Goal: Complete application form

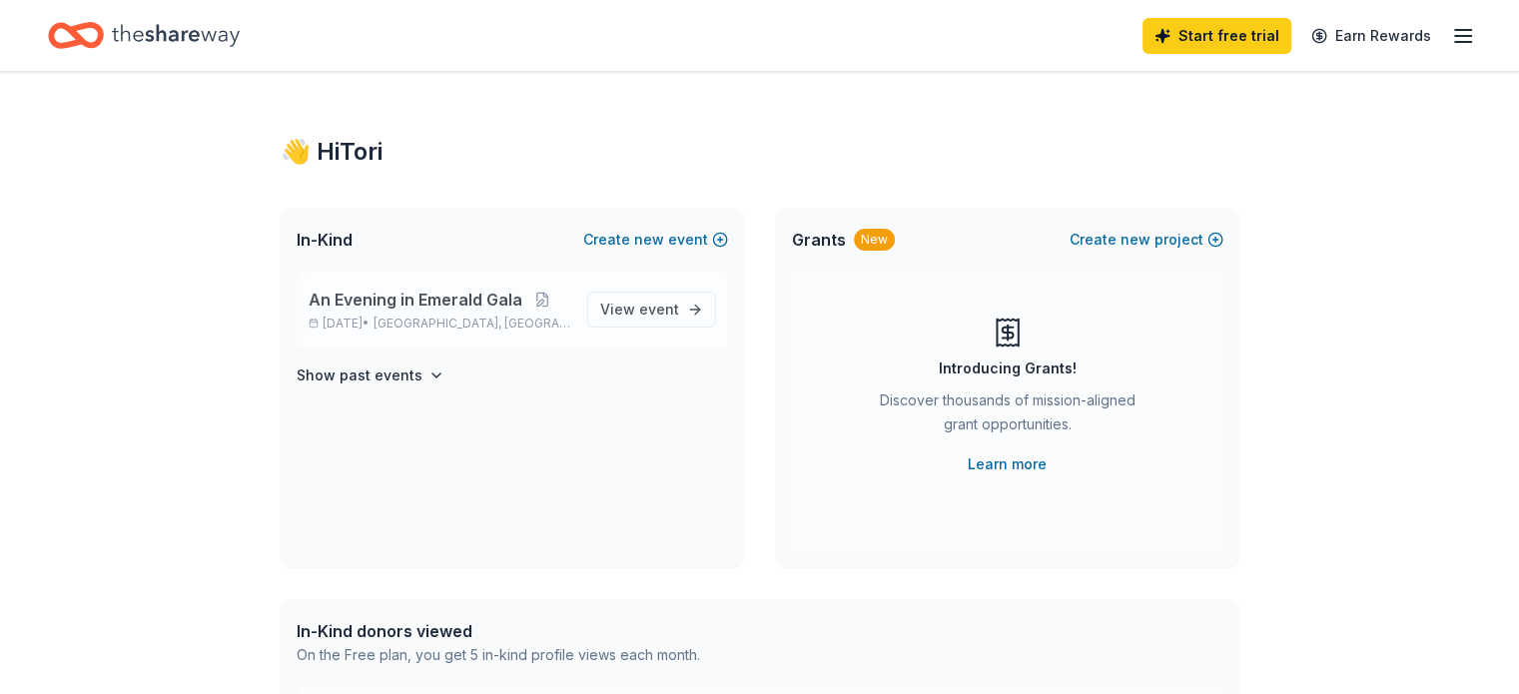
click at [568, 304] on p "An Evening in Emerald Gala" at bounding box center [440, 300] width 263 height 24
click at [651, 320] on span "View event" at bounding box center [639, 310] width 79 height 24
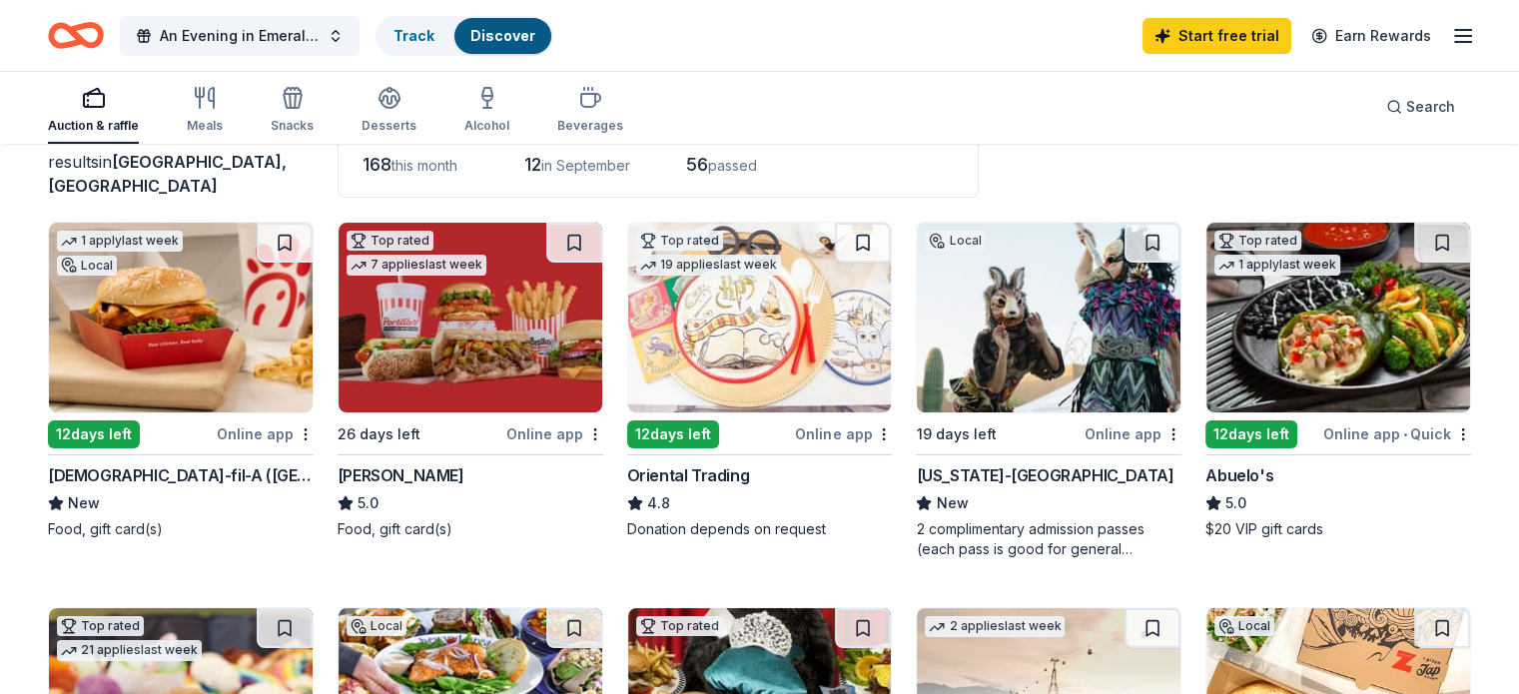
scroll to position [136, 0]
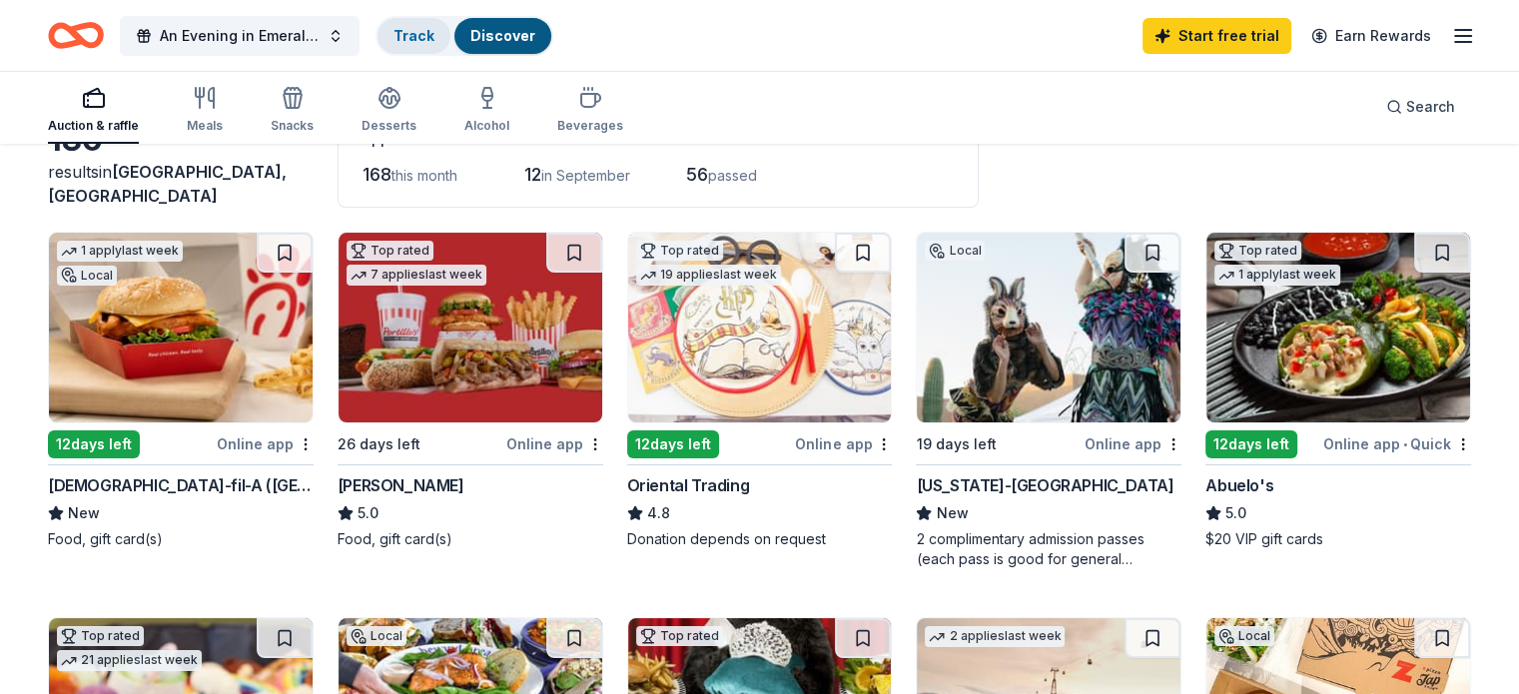
click at [428, 32] on link "Track" at bounding box center [413, 35] width 41 height 17
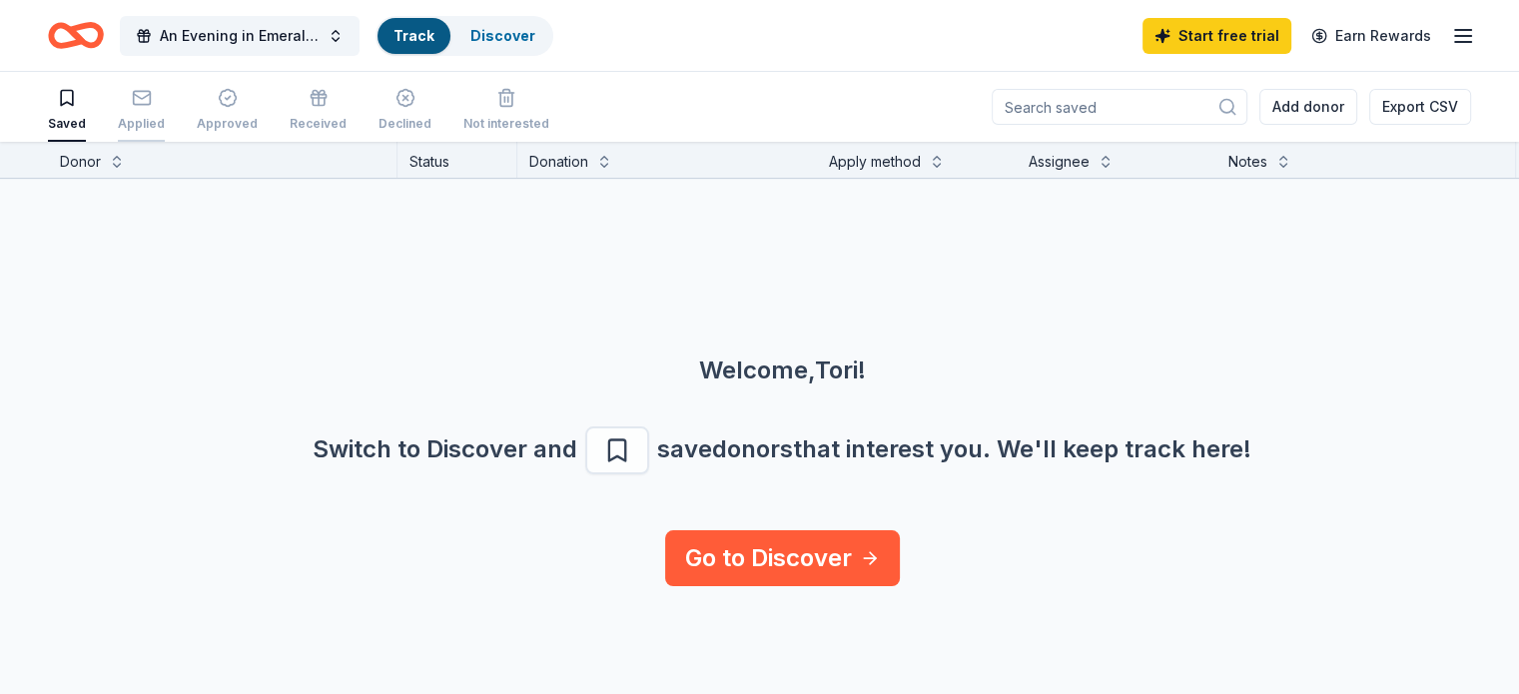
click at [165, 122] on div "Applied" at bounding box center [141, 124] width 47 height 16
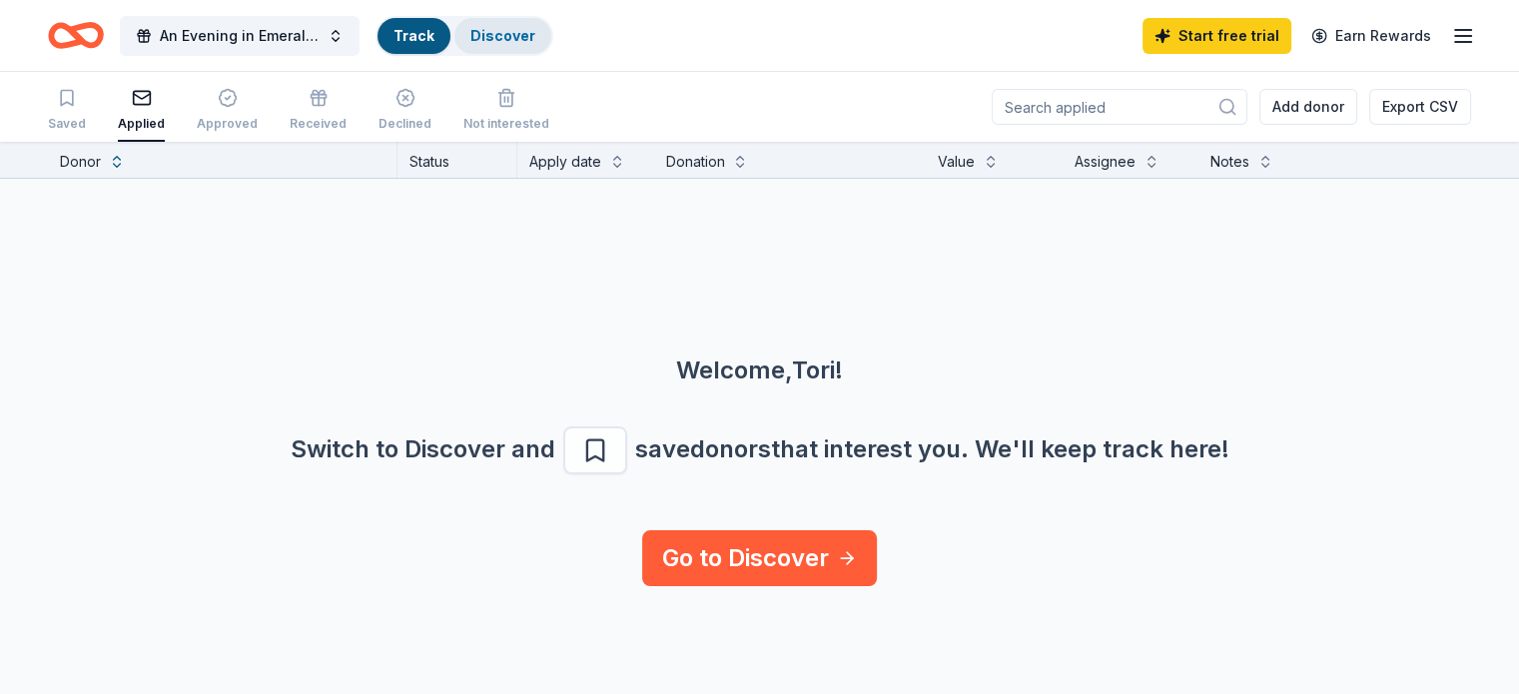
click at [551, 47] on div "Discover" at bounding box center [502, 36] width 97 height 36
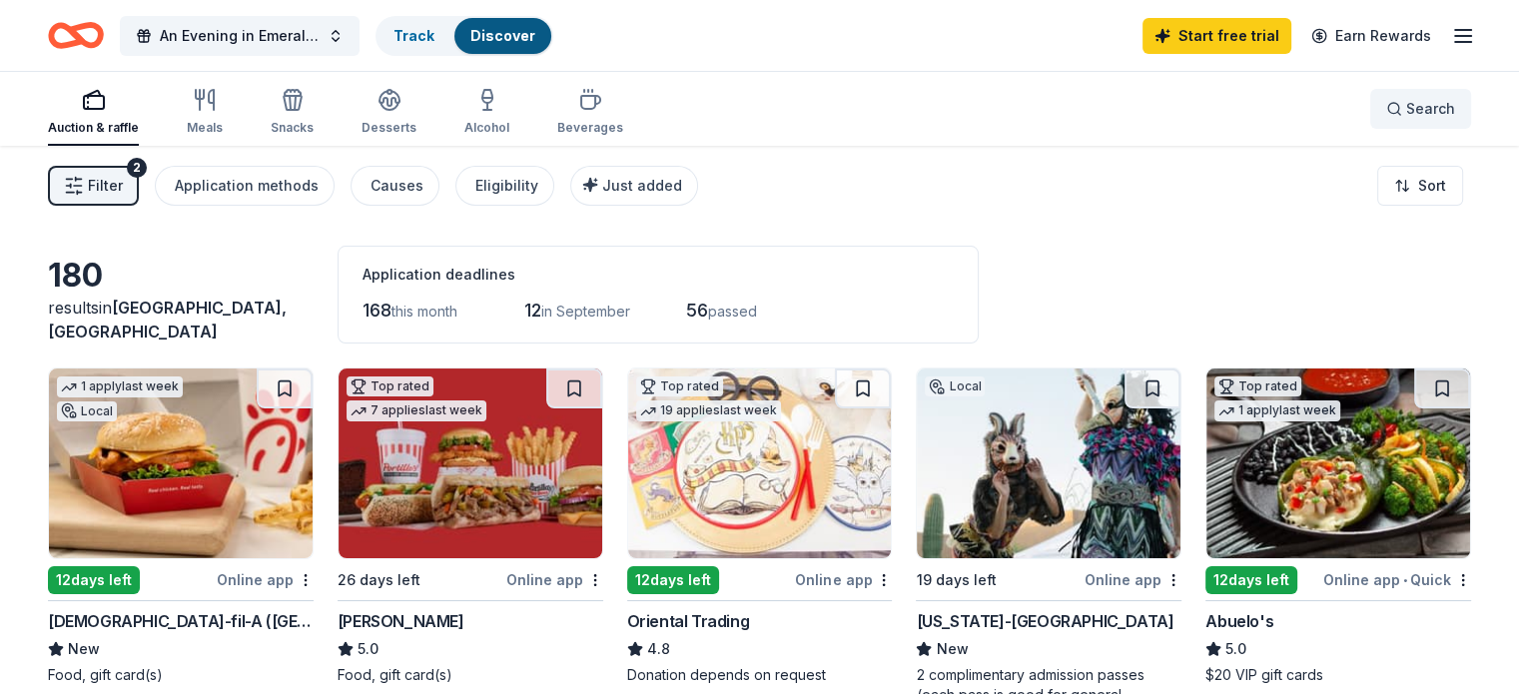
click at [1370, 115] on button "Search" at bounding box center [1420, 109] width 101 height 40
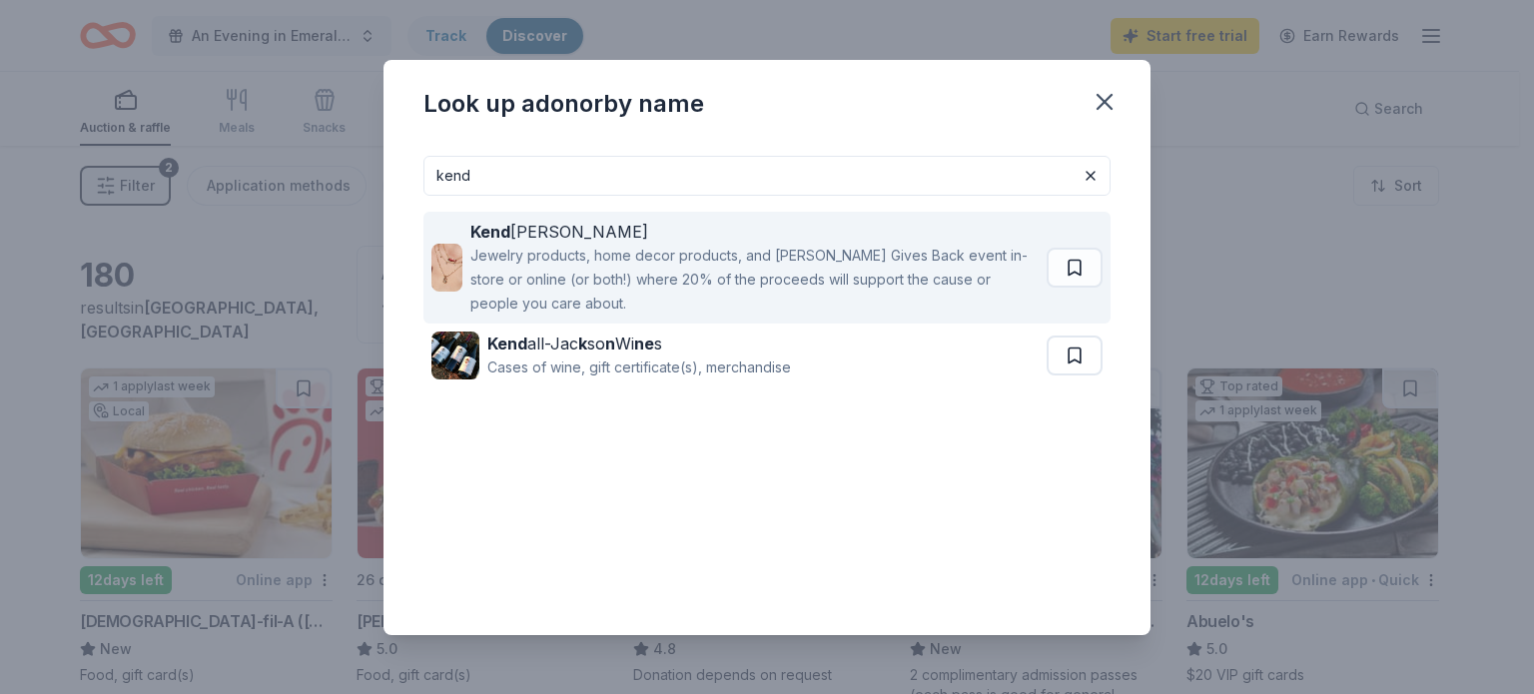
type input "kend"
click at [795, 276] on div "Jewelry products, home decor products, and [PERSON_NAME] Gives Back event in-st…" at bounding box center [754, 280] width 568 height 72
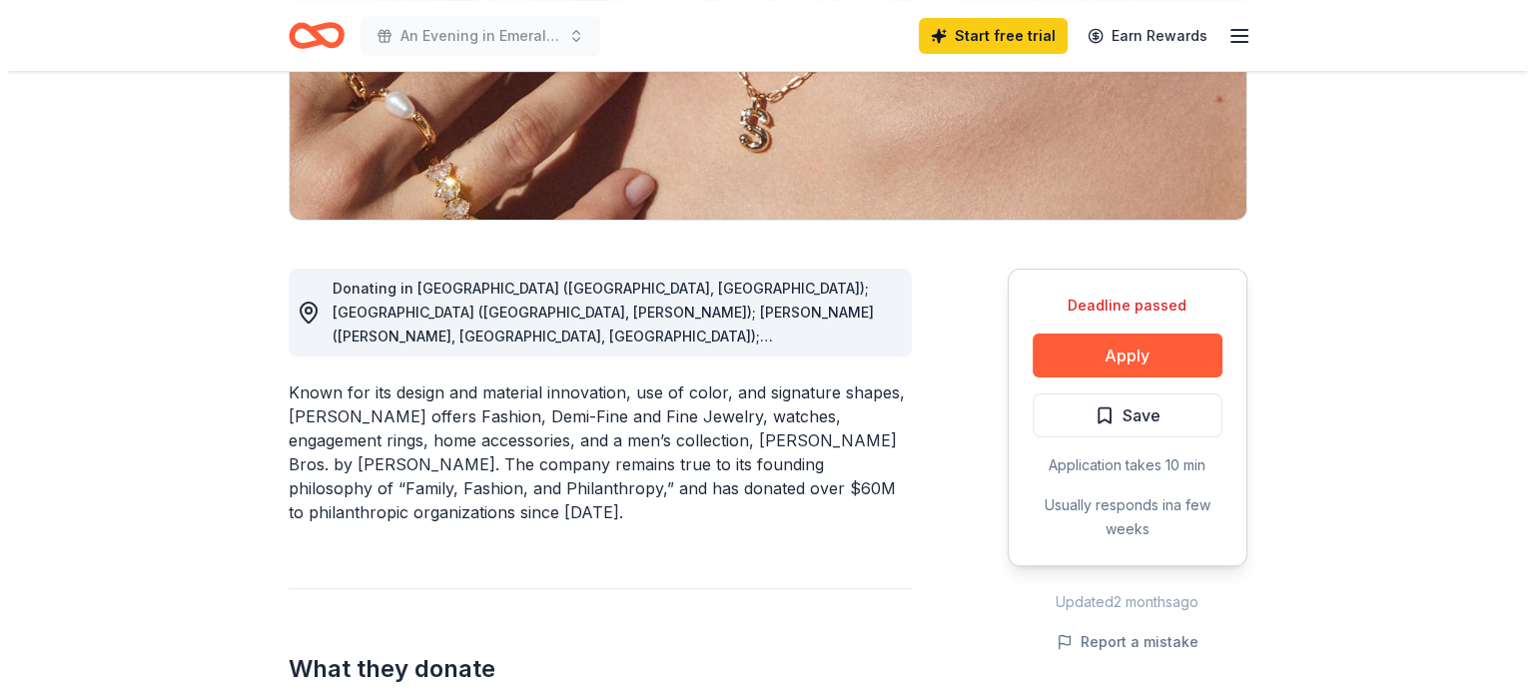
scroll to position [387, 0]
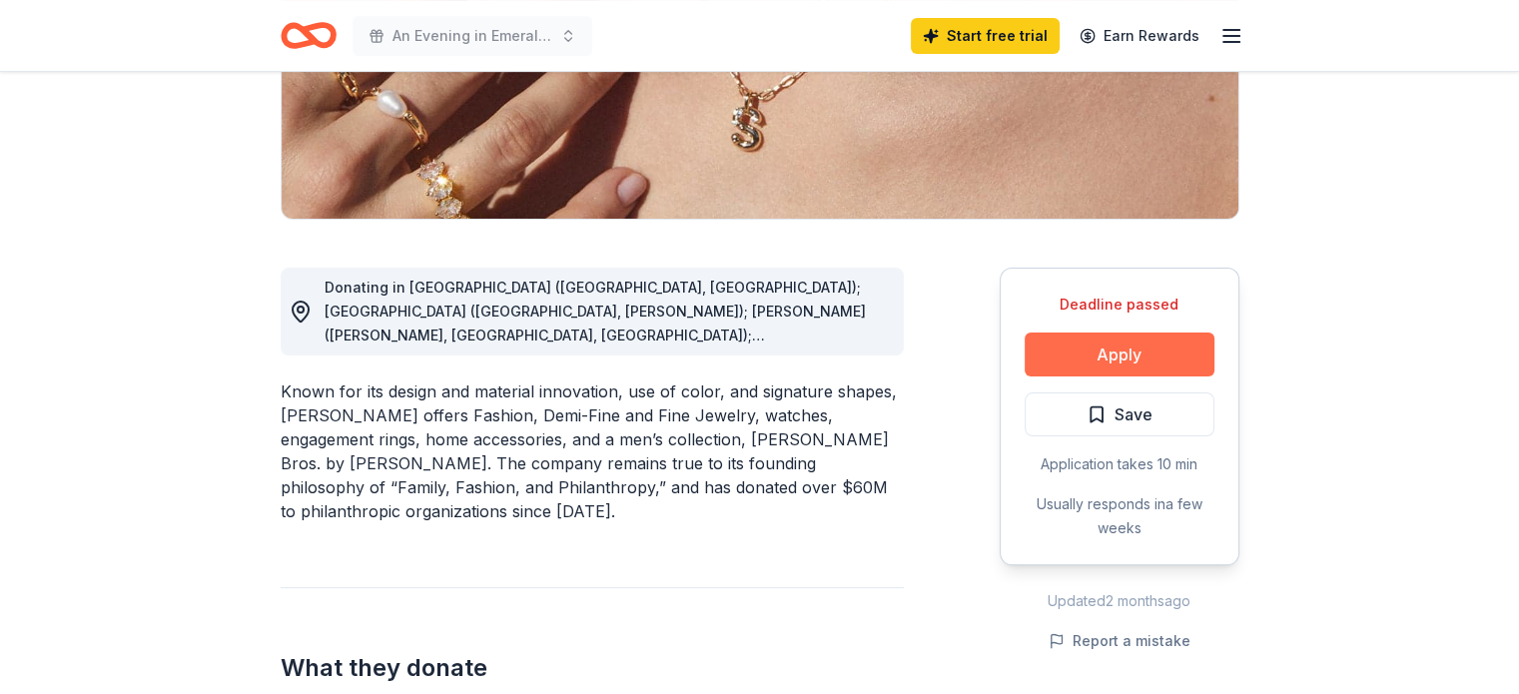
click at [1070, 349] on button "Apply" at bounding box center [1119, 355] width 190 height 44
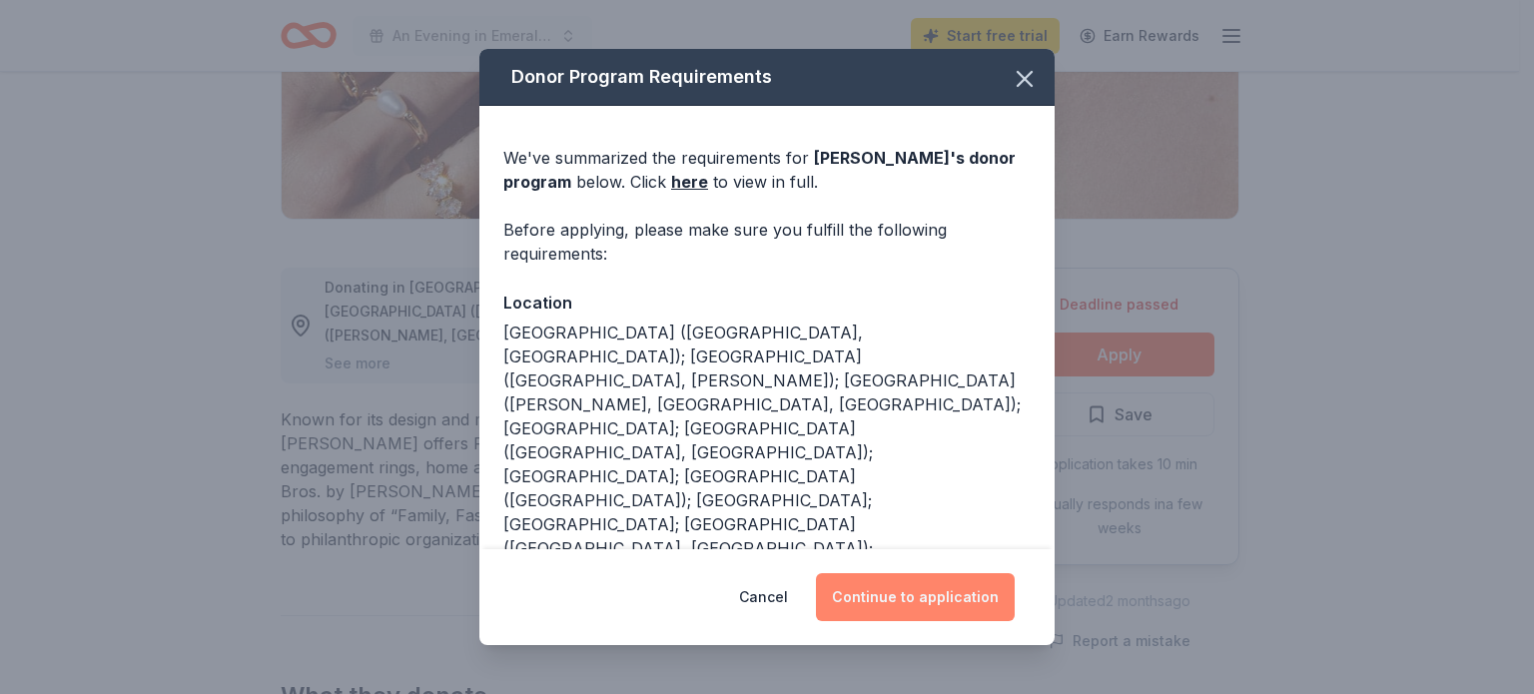
click at [943, 583] on button "Continue to application" at bounding box center [915, 597] width 199 height 48
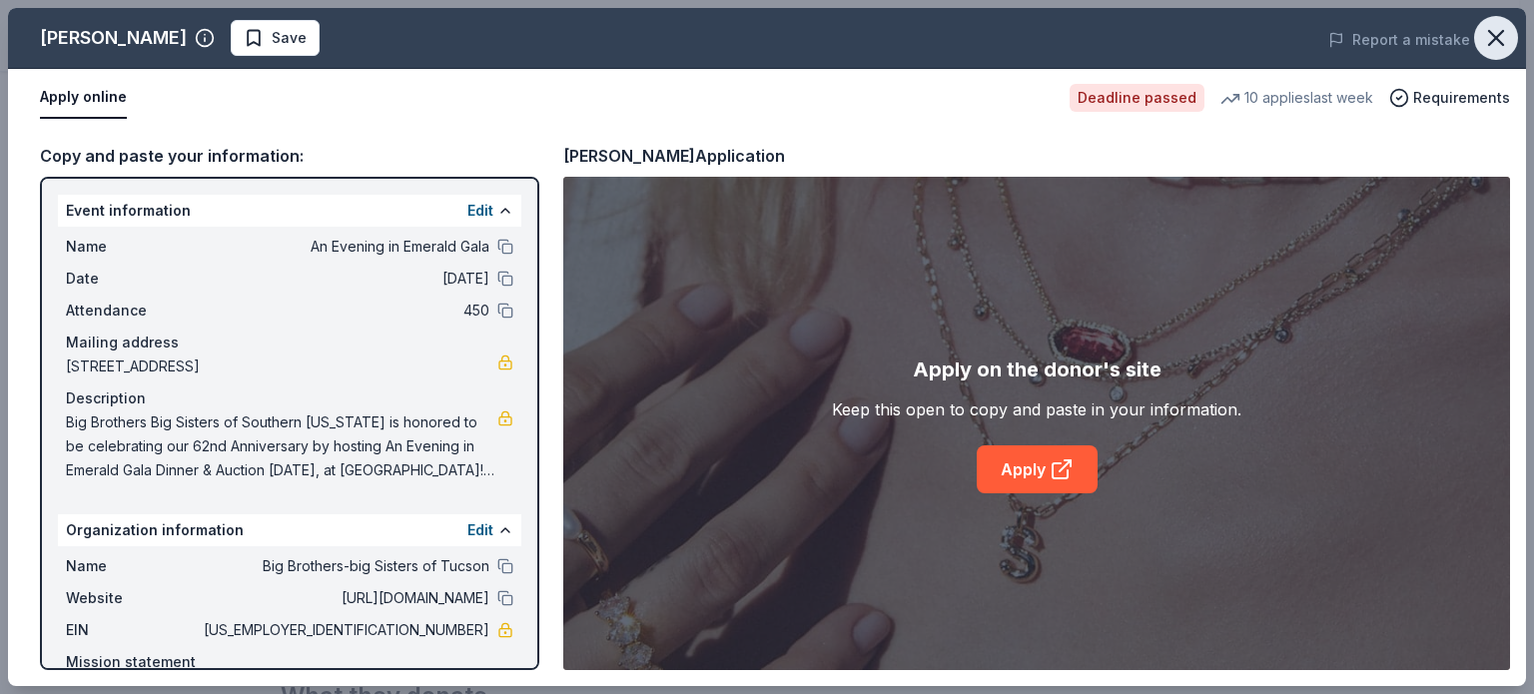
click at [1483, 35] on icon "button" at bounding box center [1496, 38] width 28 height 28
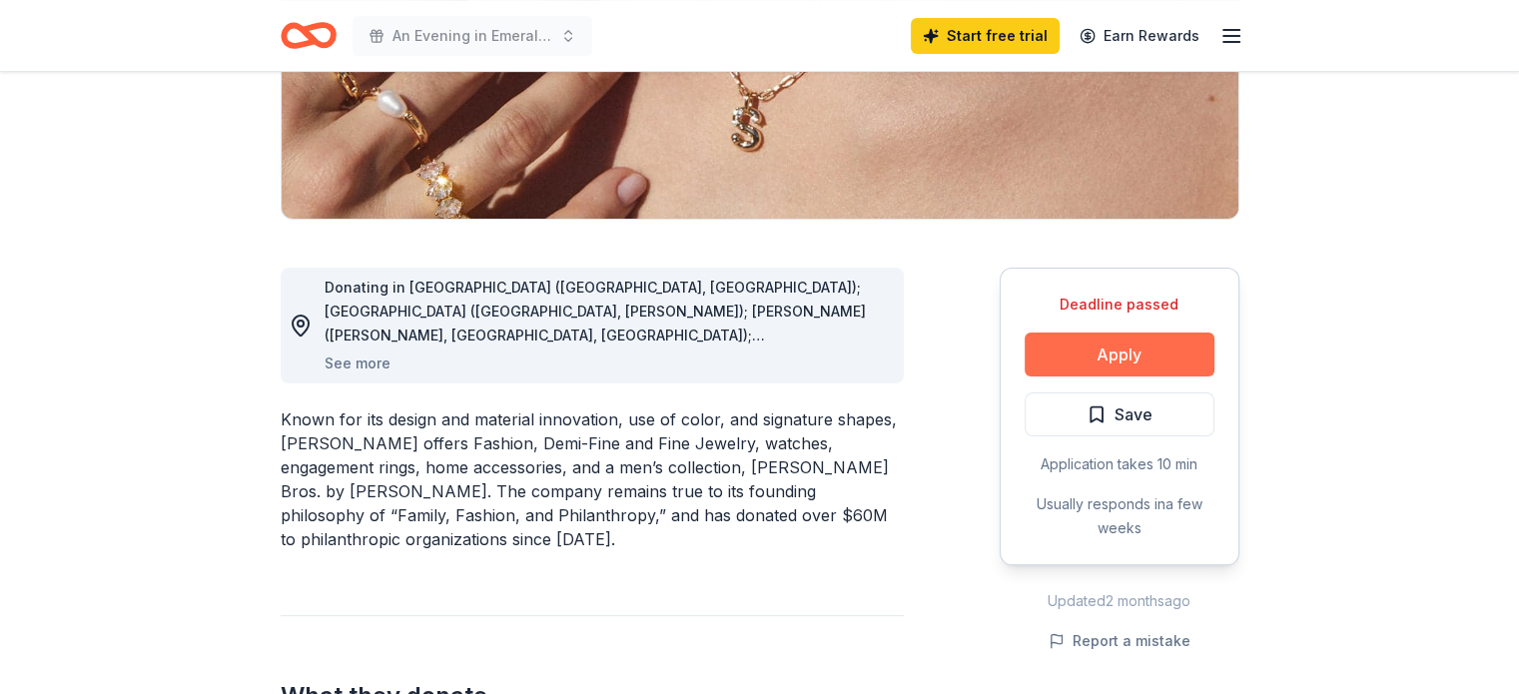
click at [1124, 346] on button "Apply" at bounding box center [1119, 355] width 190 height 44
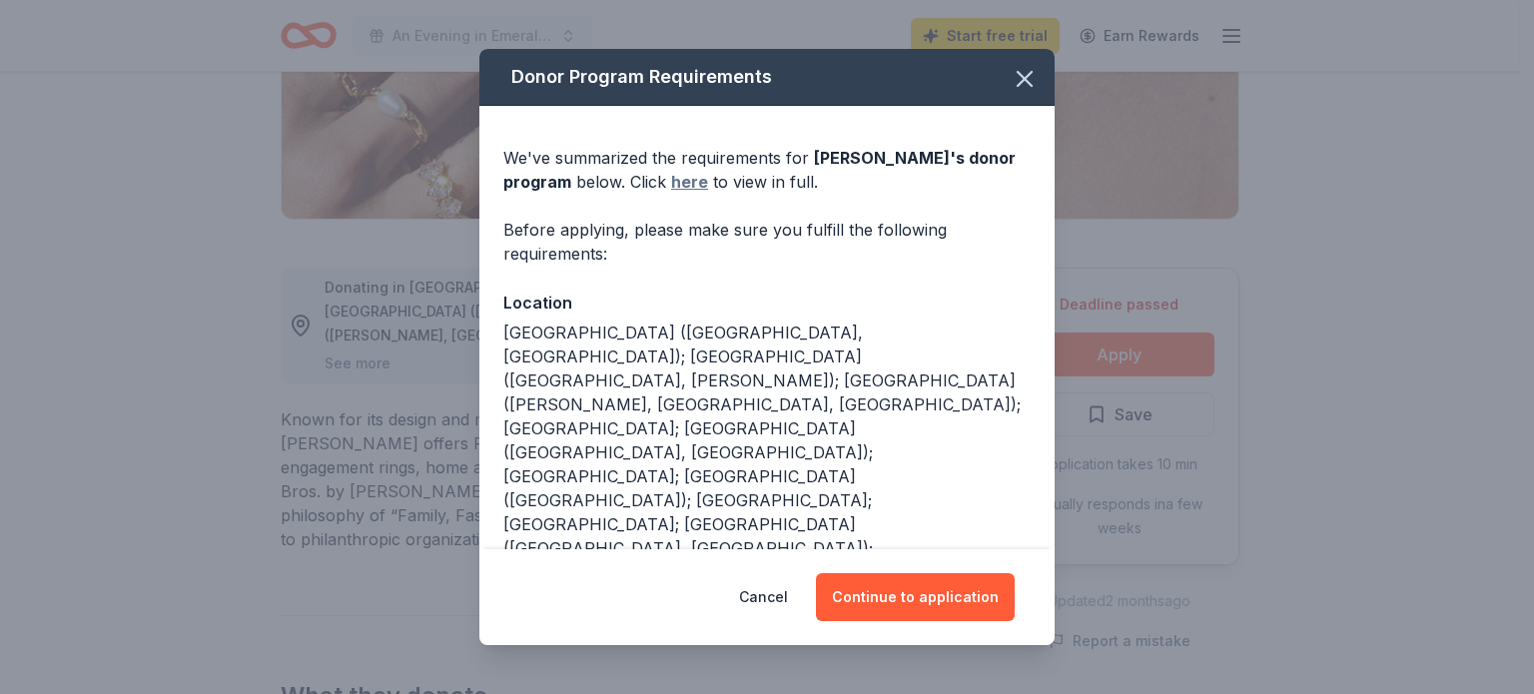
click at [695, 187] on link "here" at bounding box center [689, 182] width 37 height 24
click at [906, 593] on button "Continue to application" at bounding box center [915, 597] width 199 height 48
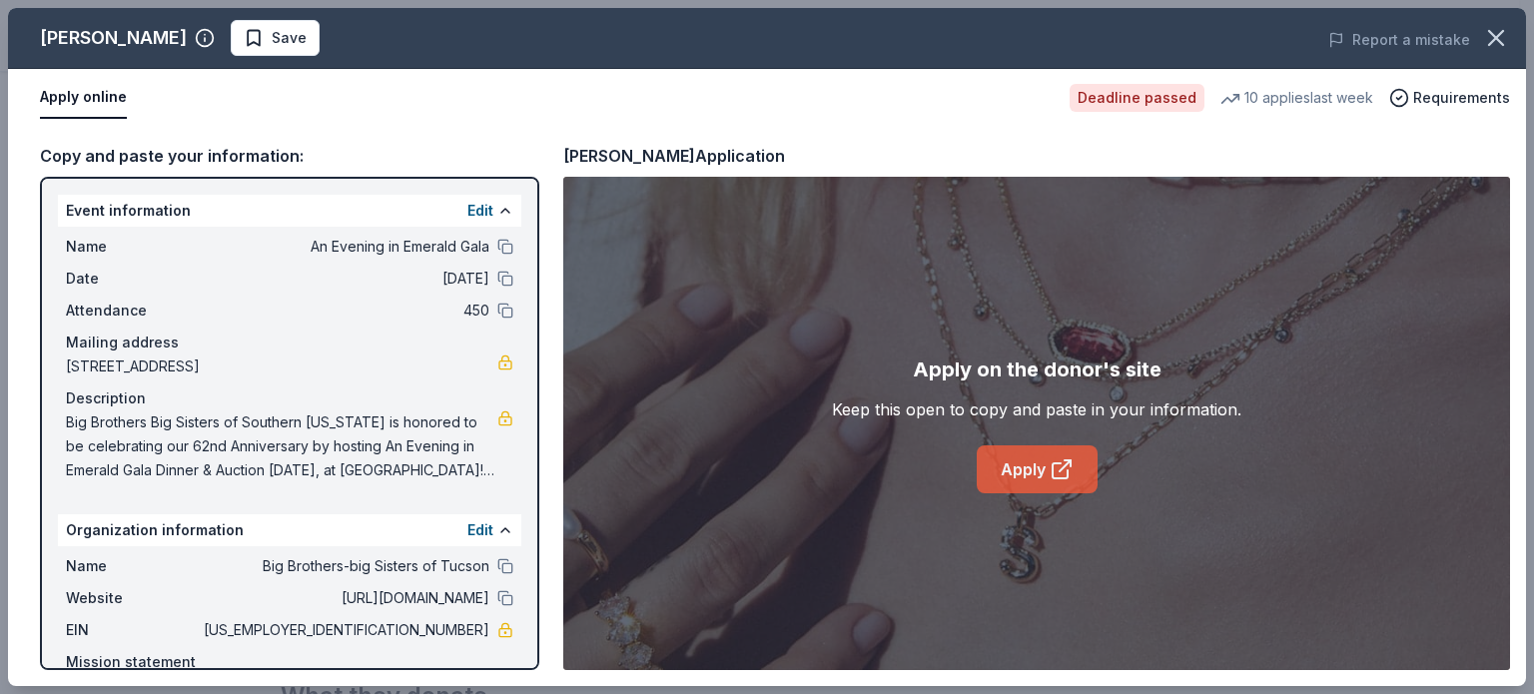
click at [1058, 469] on icon at bounding box center [1061, 469] width 24 height 24
